Goal: Find contact information: Find contact information

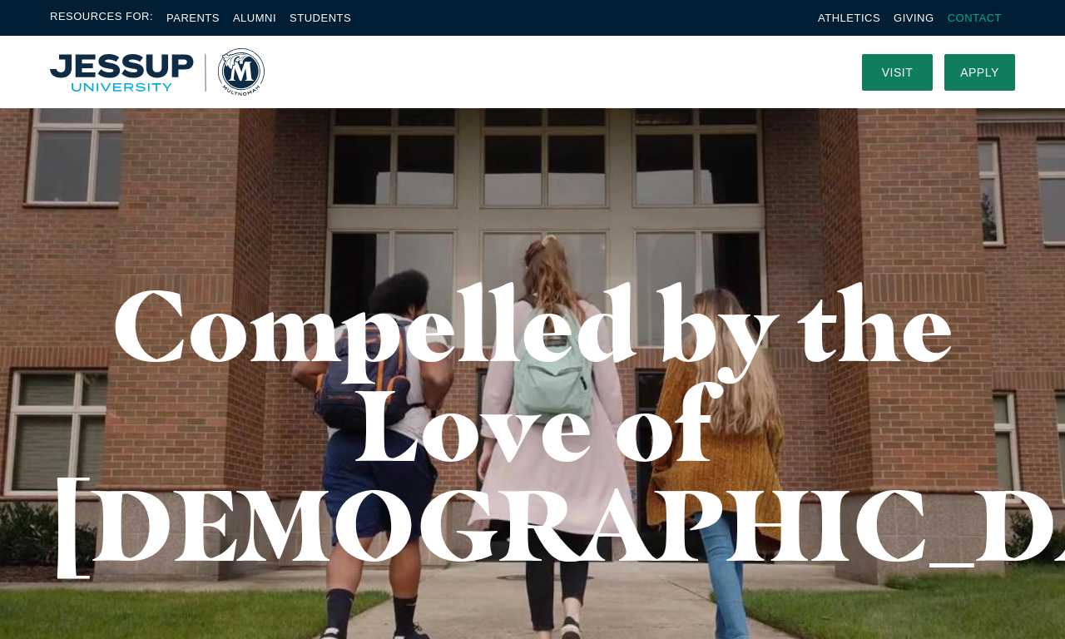
click at [974, 17] on link "Contact" at bounding box center [975, 18] width 54 height 12
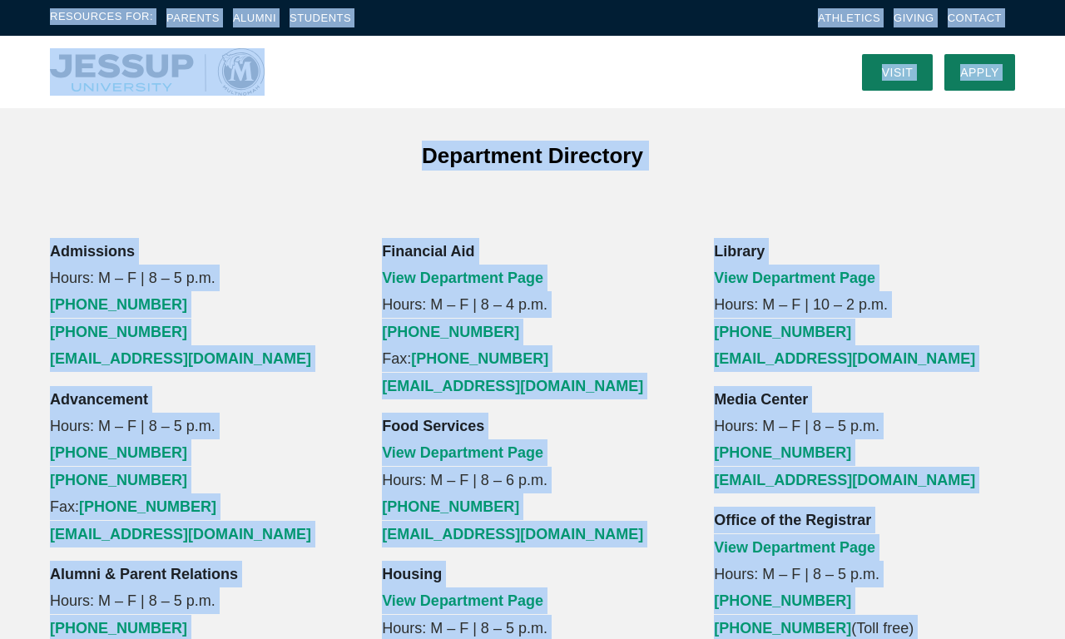
scroll to position [1118, 0]
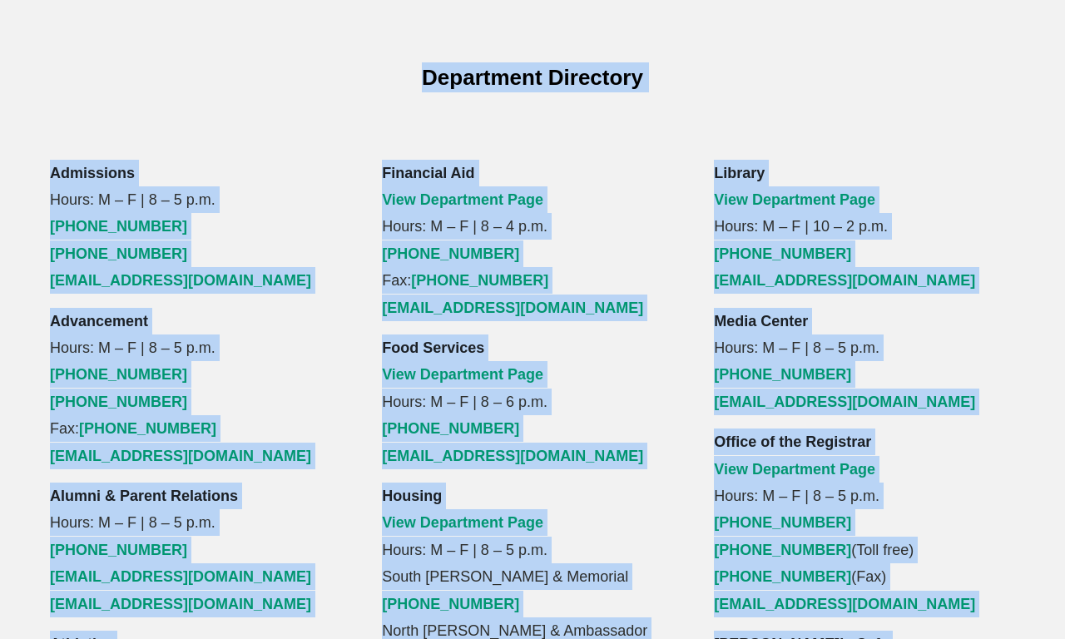
click at [491, 0] on html "Resources For: Parents Alumni Students Athletics Giving Contact Visit Apply Men…" at bounding box center [532, 333] width 1065 height 2902
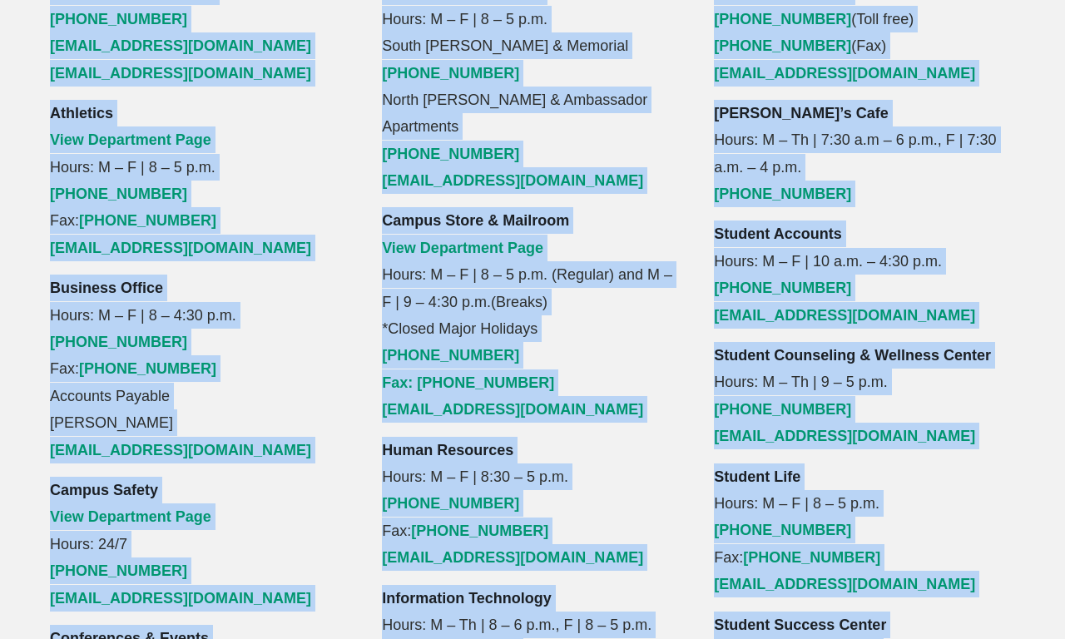
scroll to position [1677, 0]
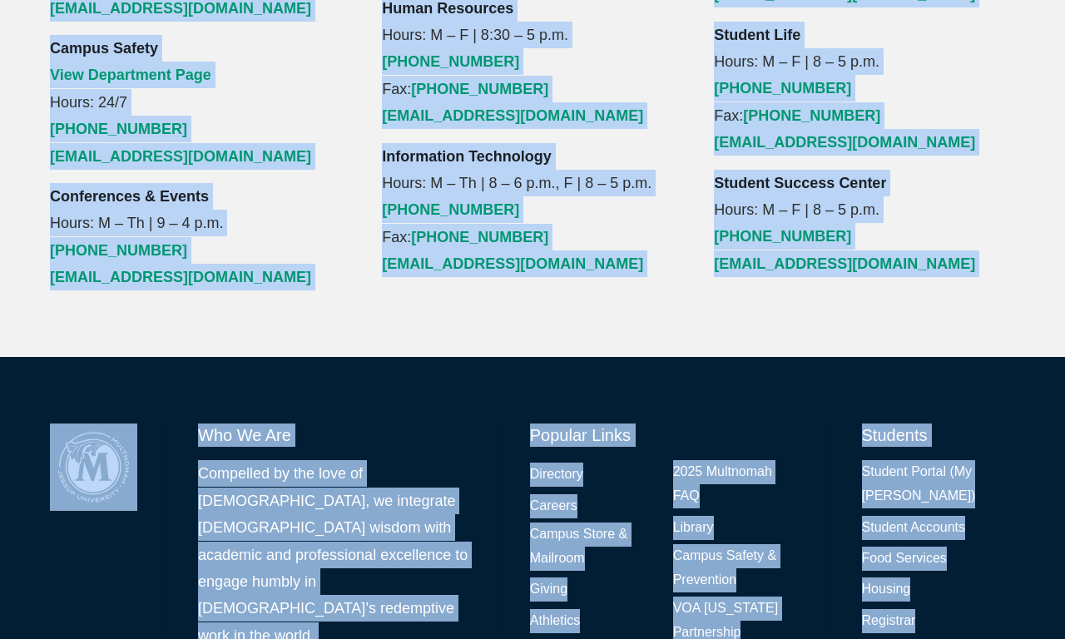
scroll to position [2107, 0]
